Goal: Information Seeking & Learning: Learn about a topic

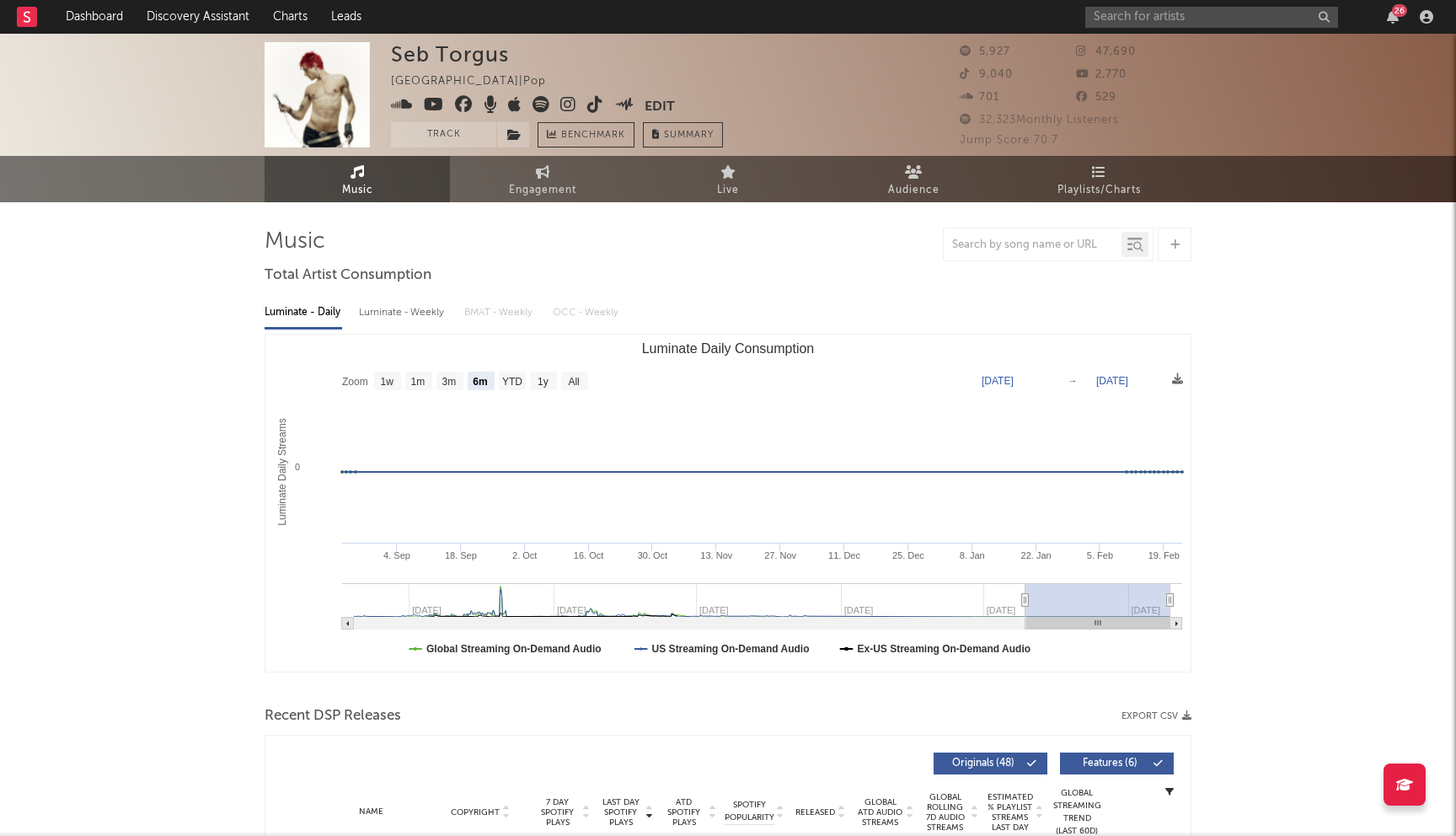
select select "6m"
click at [1142, 15] on input "text" at bounding box center [1212, 18] width 253 height 21
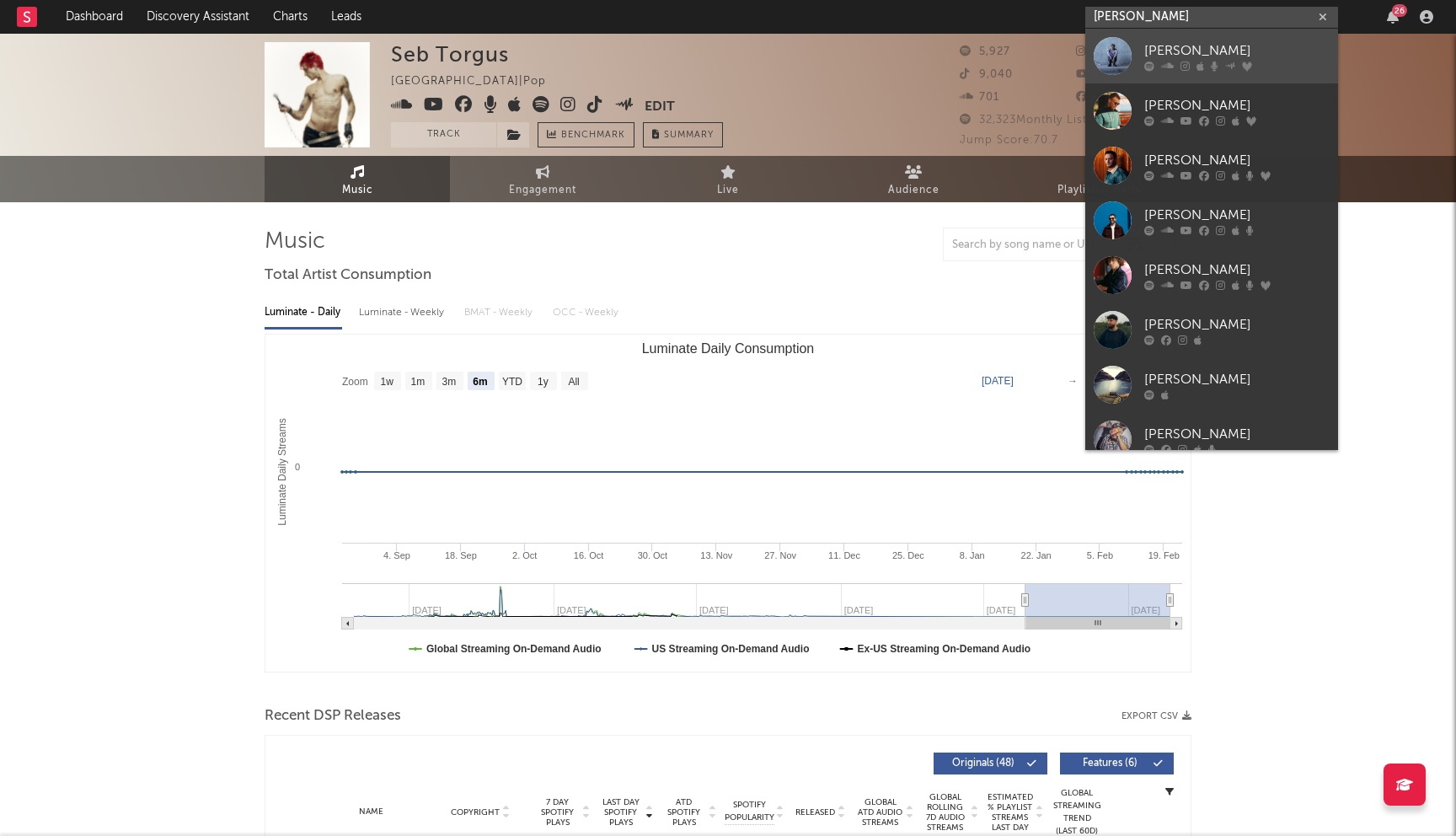
type input "[PERSON_NAME]"
click at [1190, 61] on div at bounding box center [1238, 65] width 185 height 10
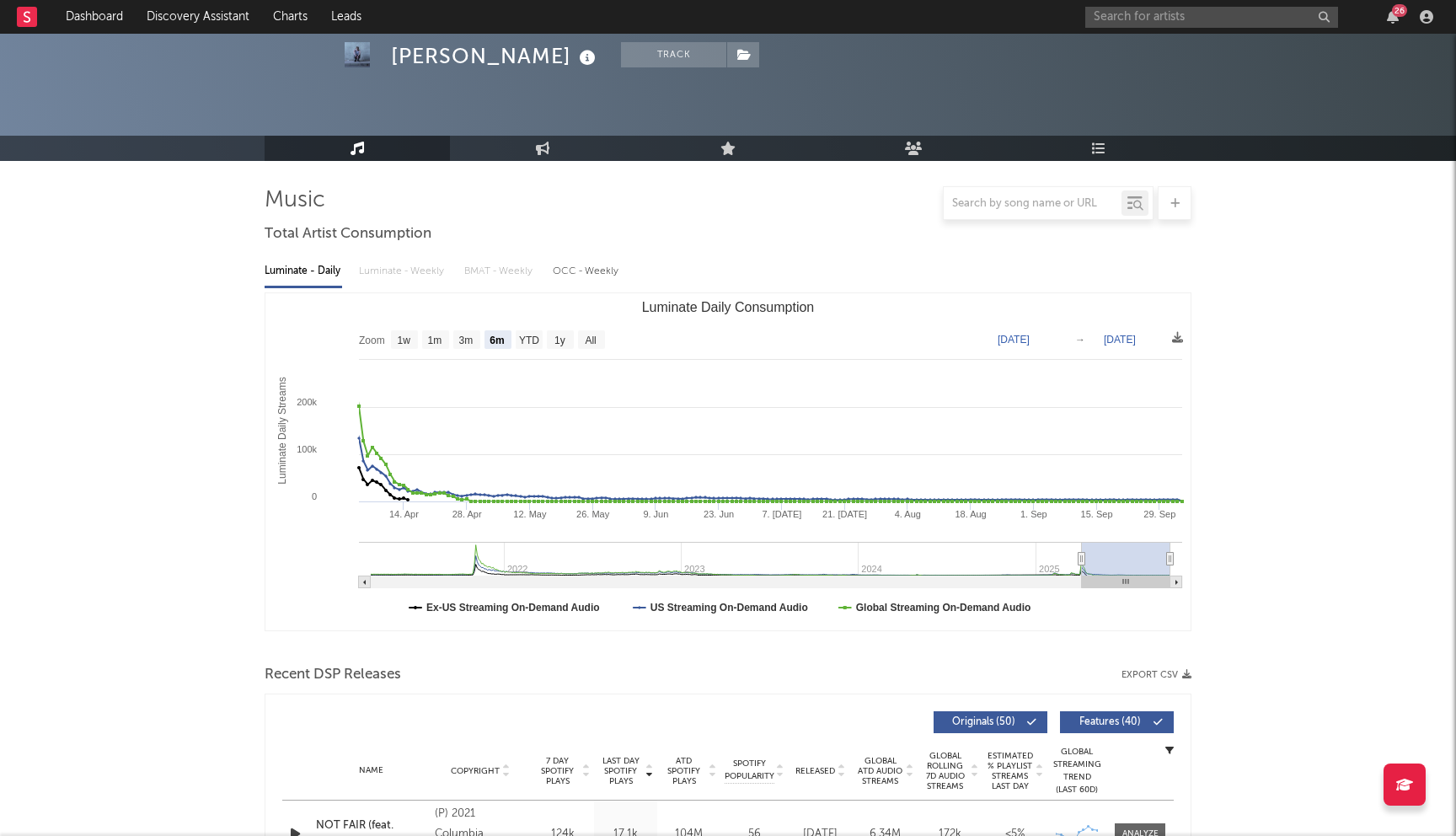
scroll to position [17, 0]
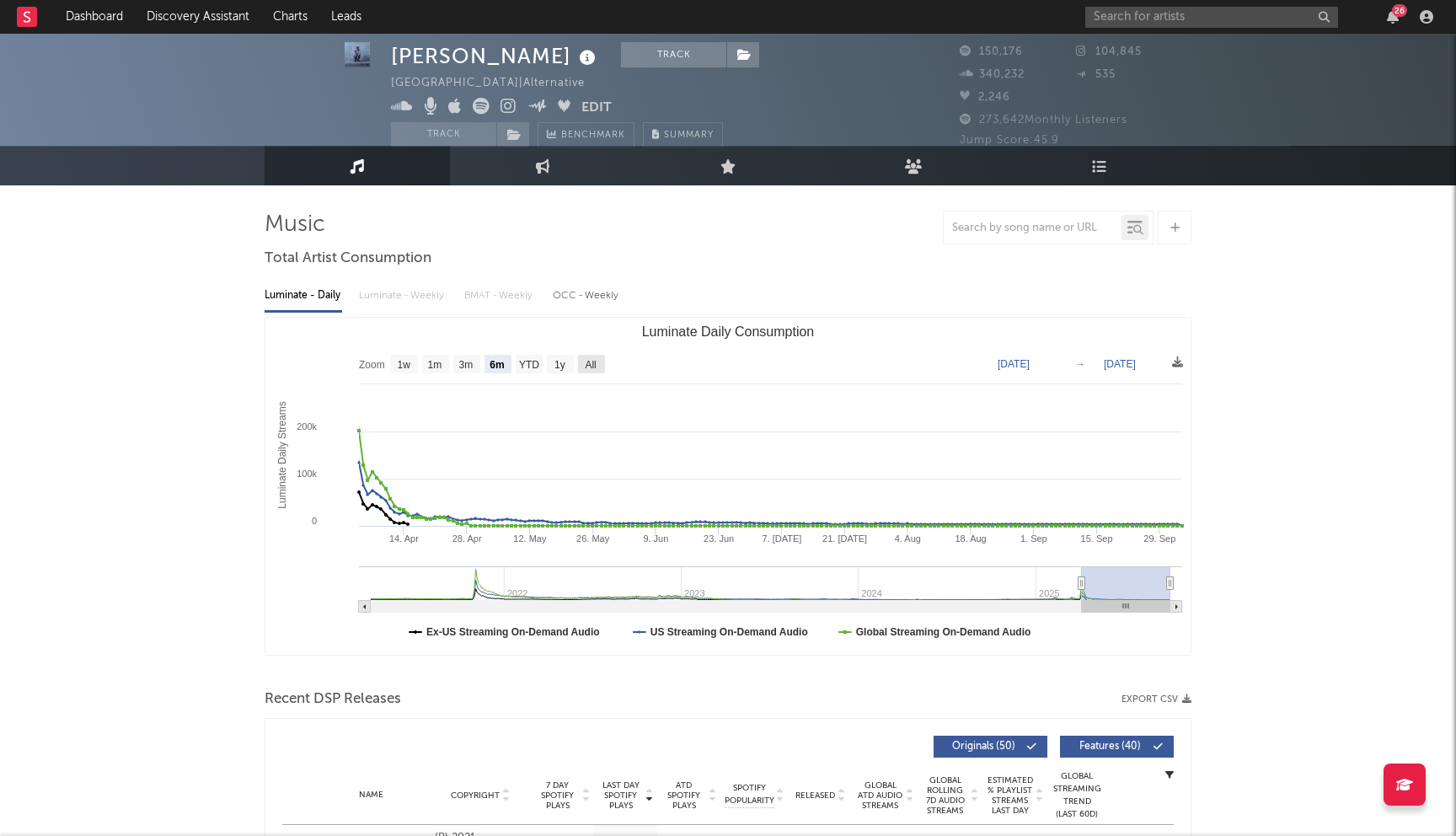
click at [593, 363] on text "All" at bounding box center [590, 365] width 11 height 12
select select "All"
type input "[DATE]"
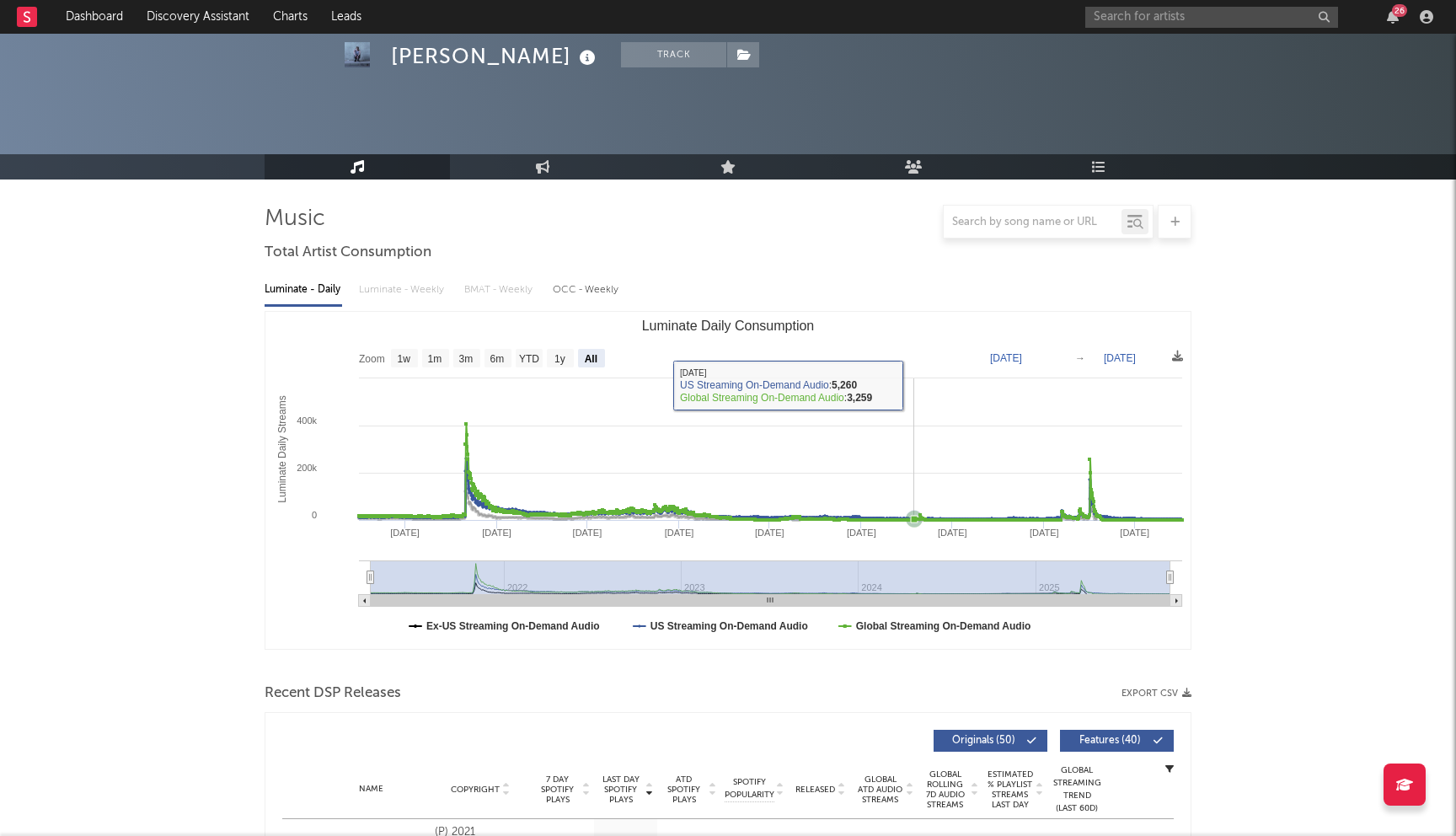
scroll to position [0, 0]
